Goal: Task Accomplishment & Management: Manage account settings

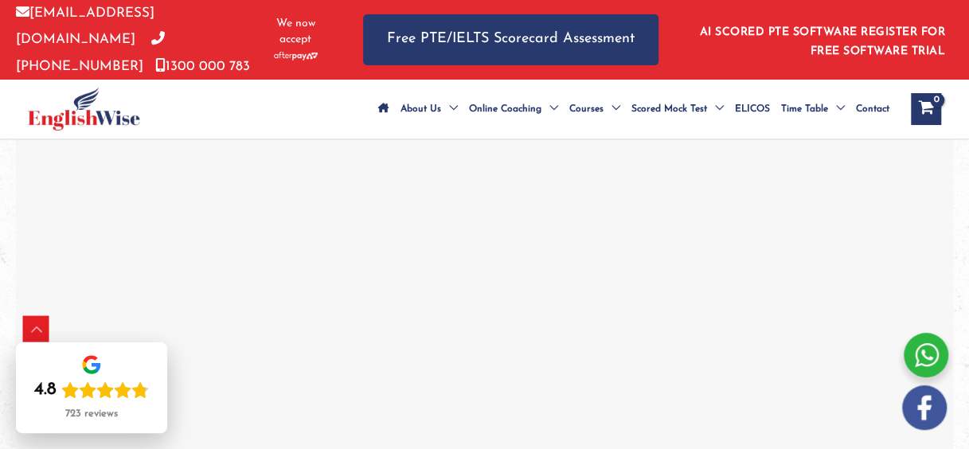
scroll to position [3743, 0]
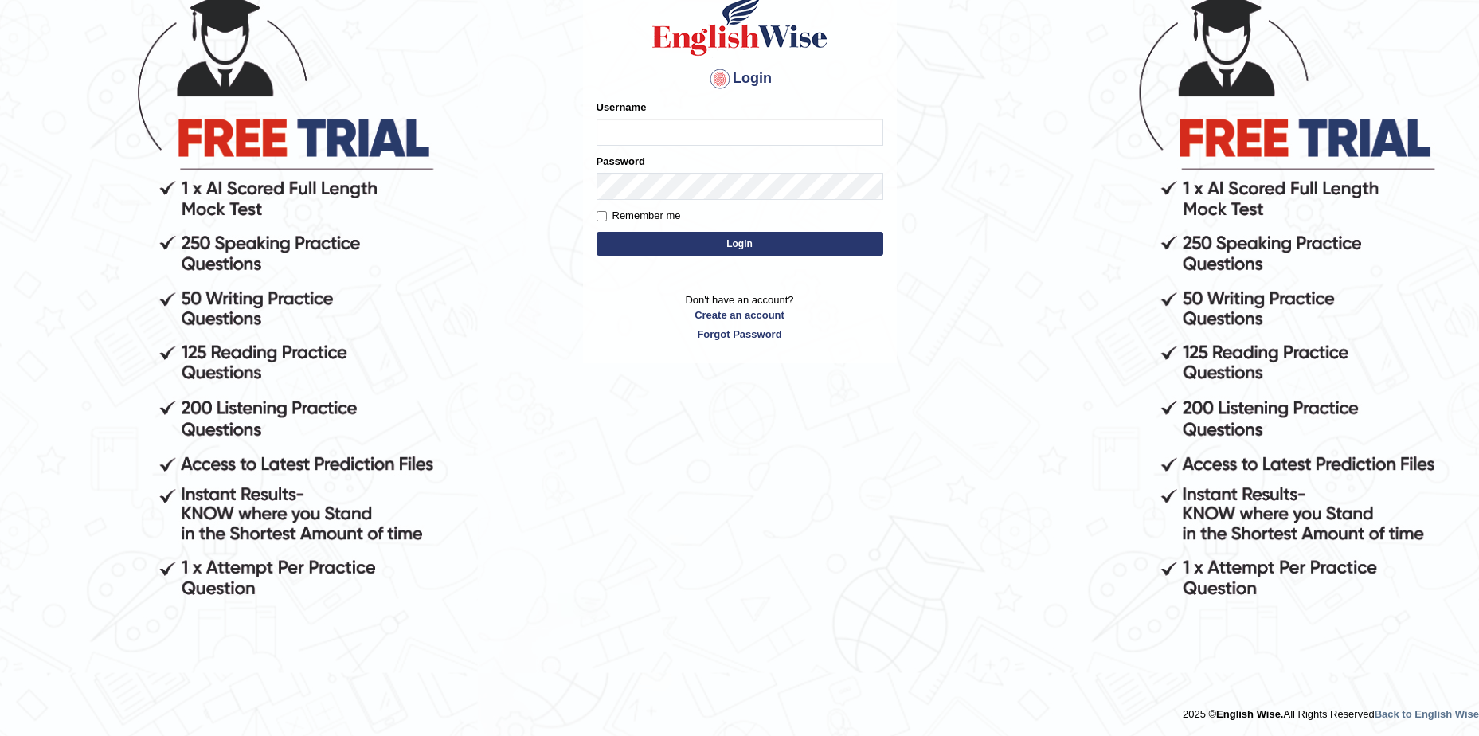
scroll to position [160, 0]
click at [1256, 420] on body "Login Please fix the following errors: Username Password Remember me Login Don'…" at bounding box center [739, 282] width 1479 height 736
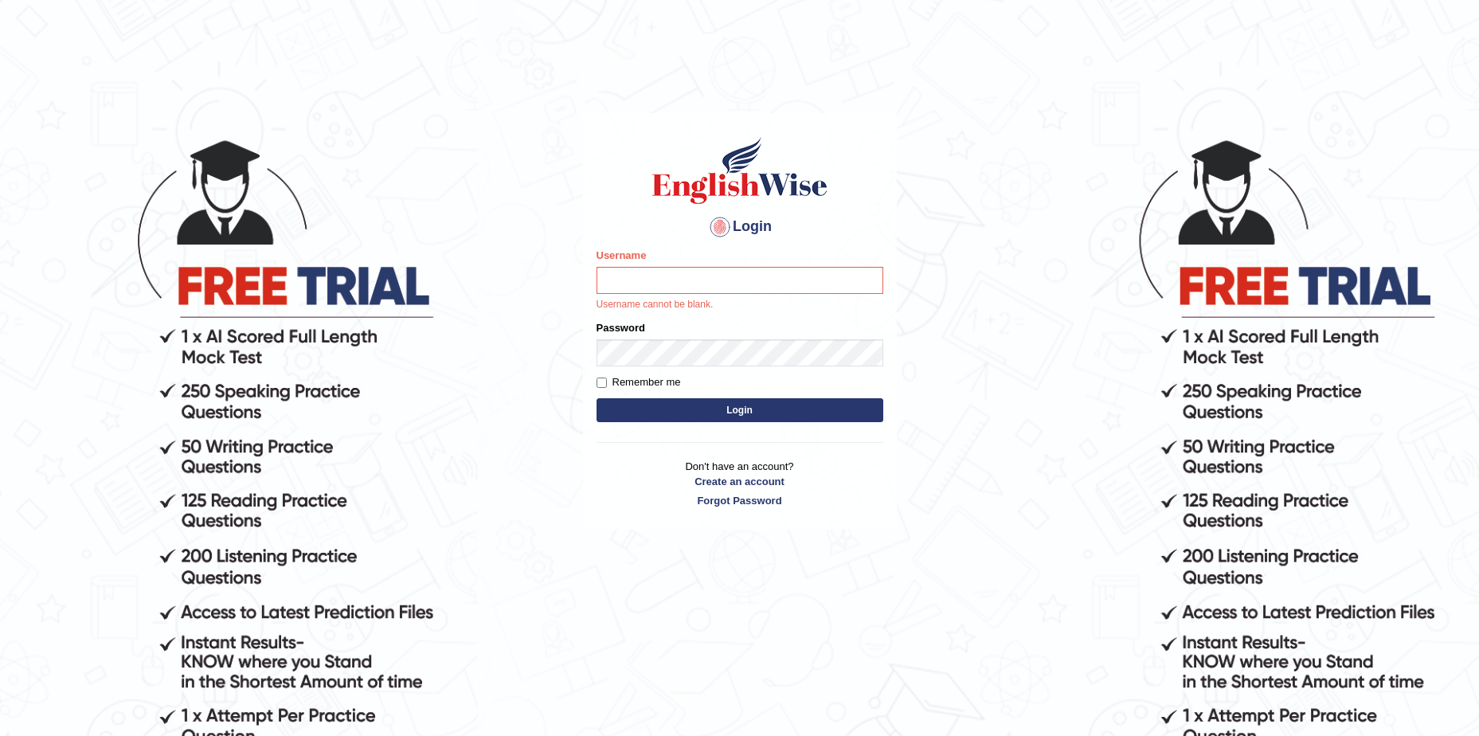
scroll to position [0, 0]
